Goal: Information Seeking & Learning: Learn about a topic

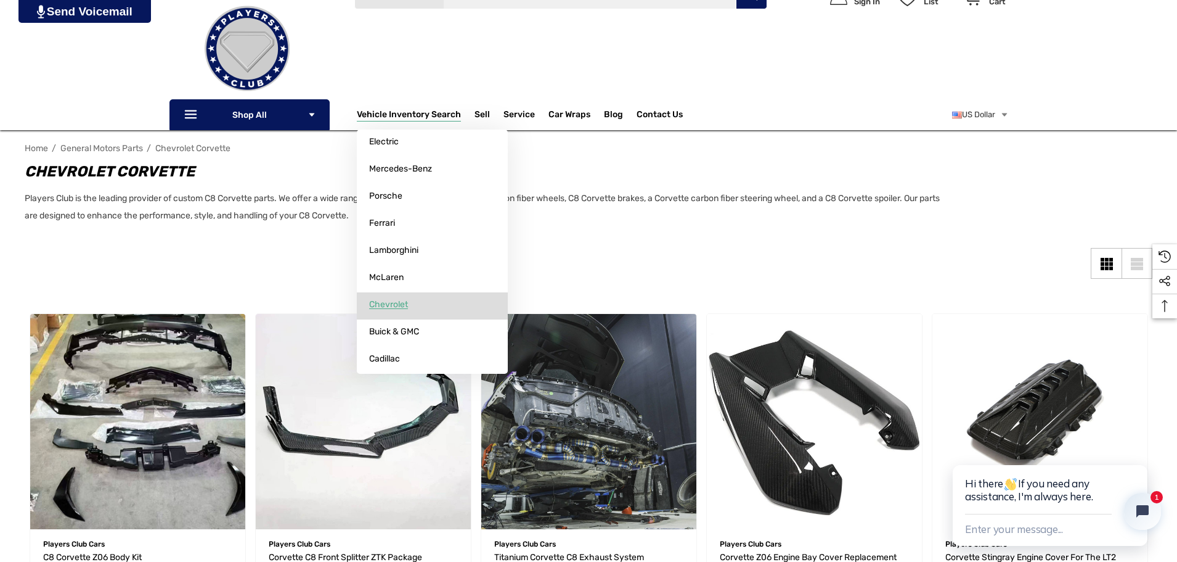
scroll to position [123, 0]
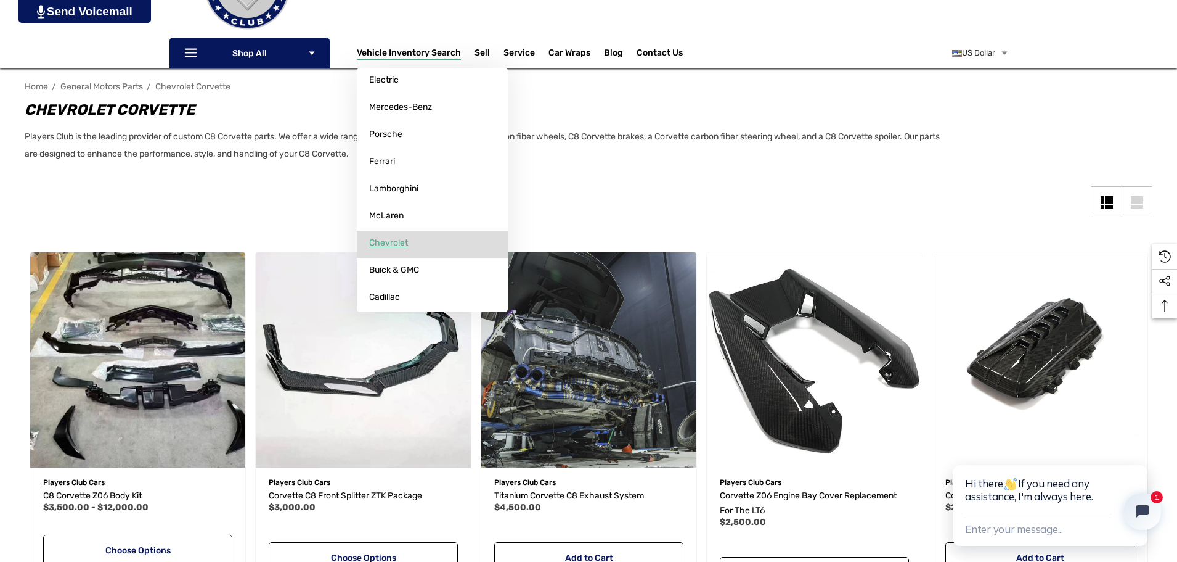
click at [389, 239] on span "Chevrolet" at bounding box center [388, 242] width 39 height 11
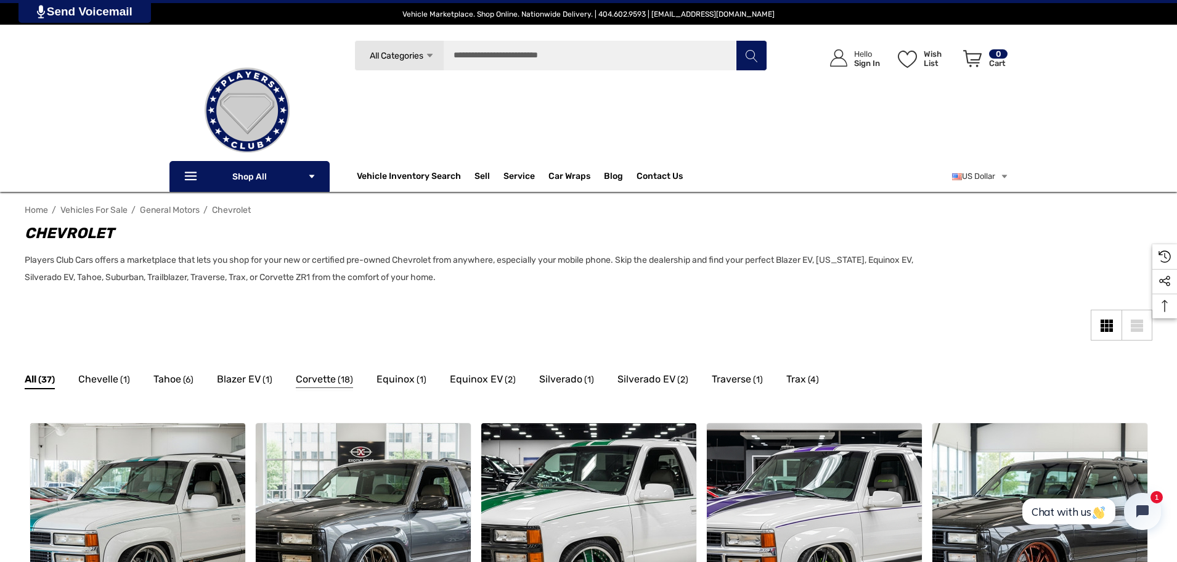
click at [327, 379] on span "Corvette" at bounding box center [316, 379] width 40 height 16
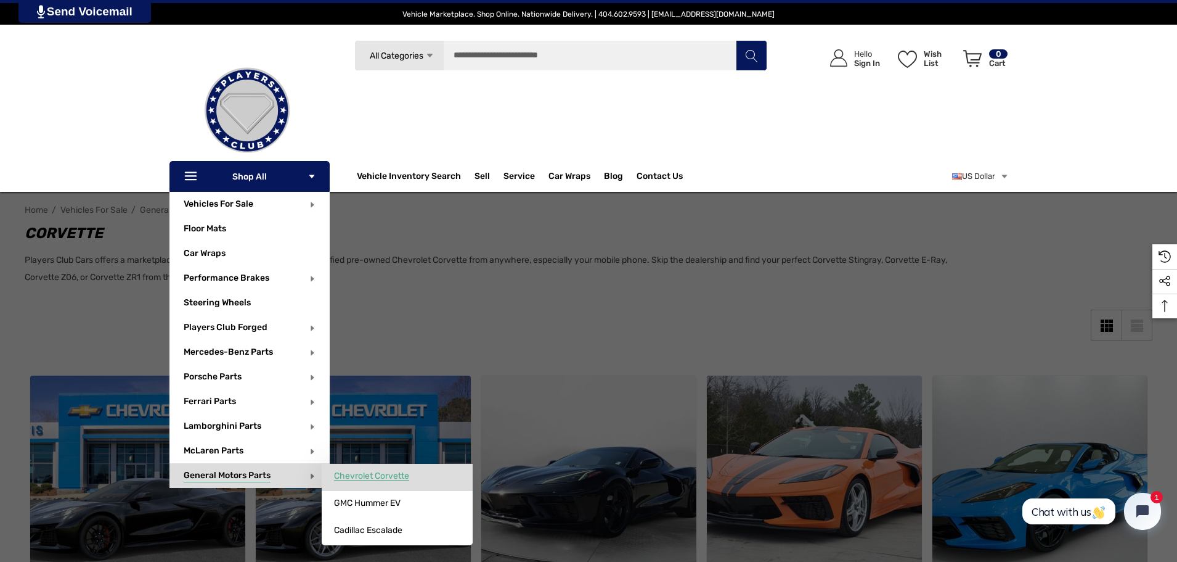
click at [358, 473] on span "Chevrolet Corvette" at bounding box center [371, 475] width 75 height 11
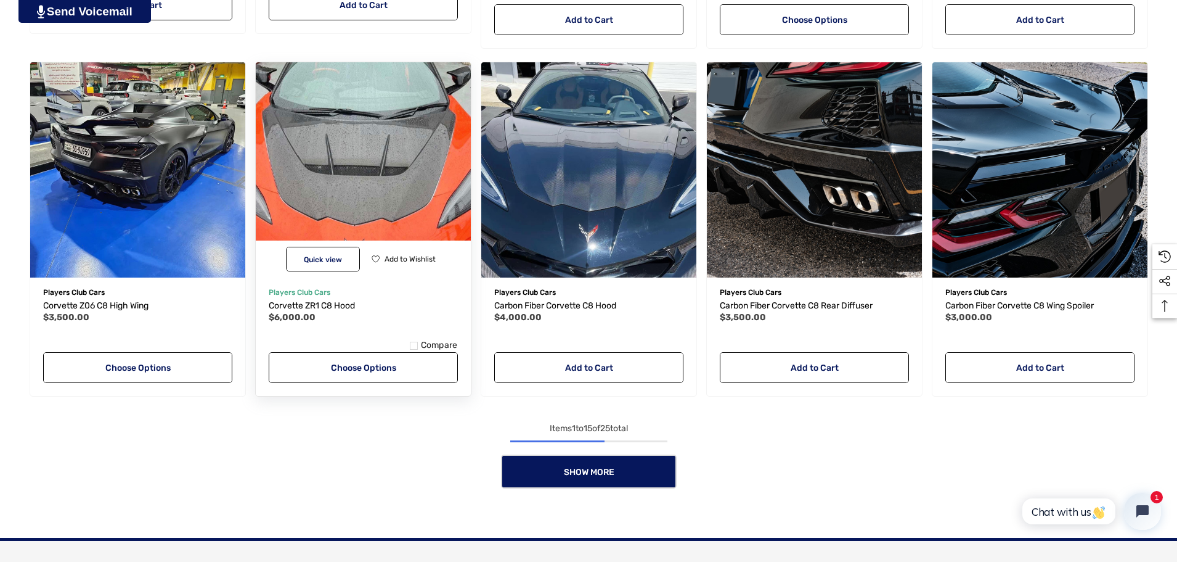
scroll to position [1048, 0]
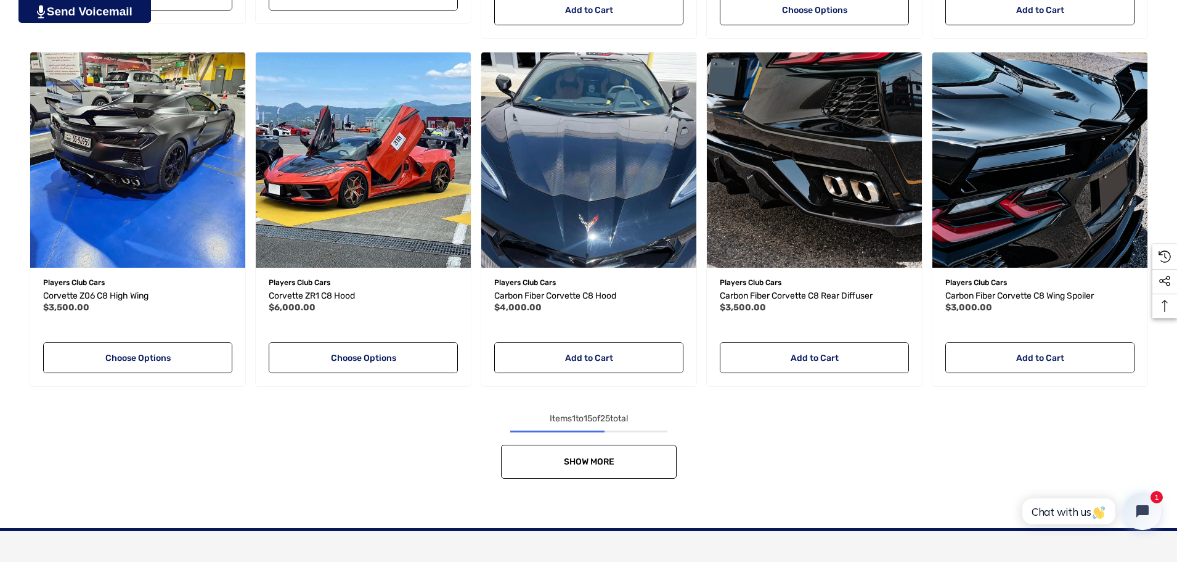
click at [576, 462] on span "Show More" at bounding box center [588, 461] width 51 height 10
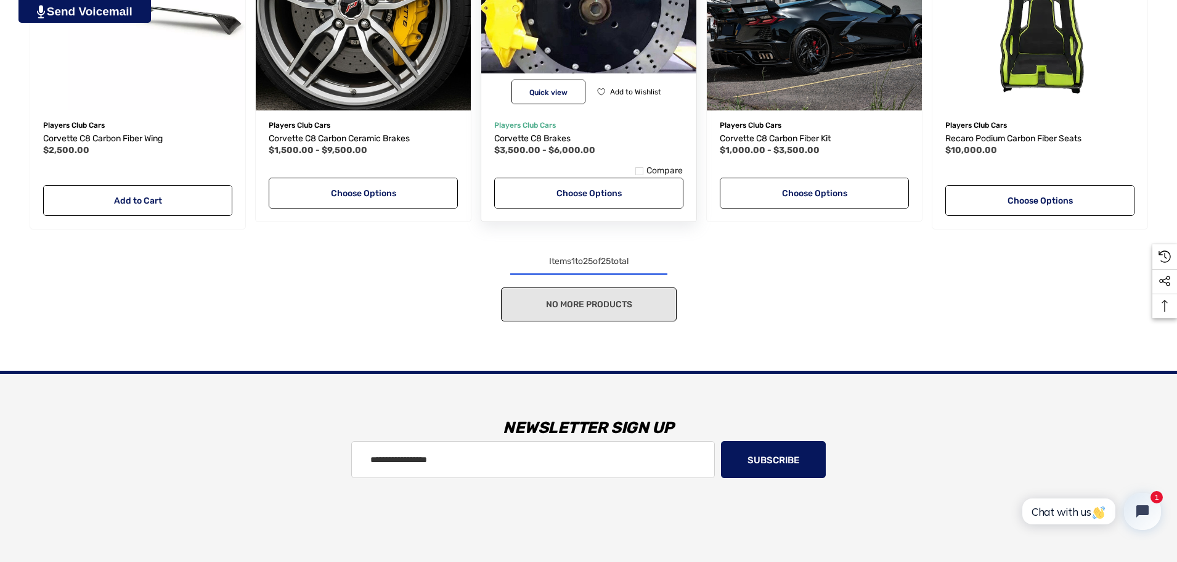
scroll to position [1911, 0]
